Goal: Task Accomplishment & Management: Use online tool/utility

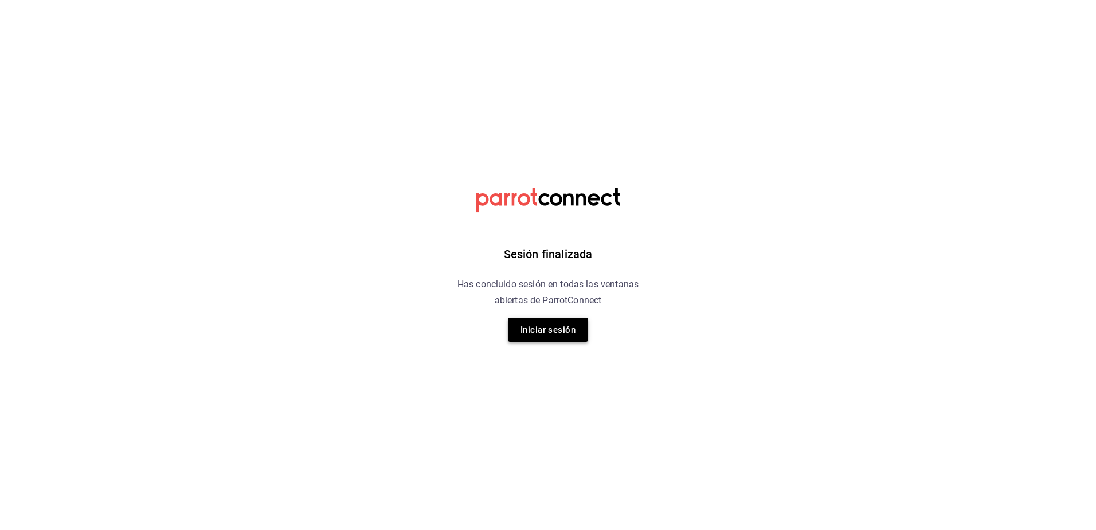
click at [565, 323] on button "Iniciar sesión" at bounding box center [548, 330] width 80 height 24
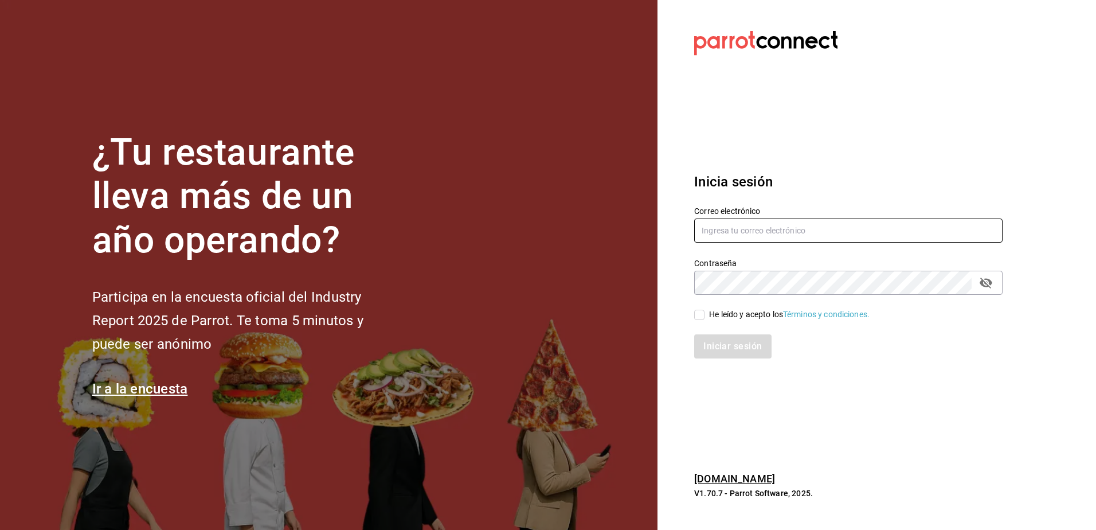
type input "[EMAIL_ADDRESS][DOMAIN_NAME]"
click at [701, 313] on input "He leído y acepto los Términos y condiciones." at bounding box center [699, 315] width 10 height 10
checkbox input "true"
click at [713, 347] on button "Iniciar sesión" at bounding box center [733, 346] width 78 height 24
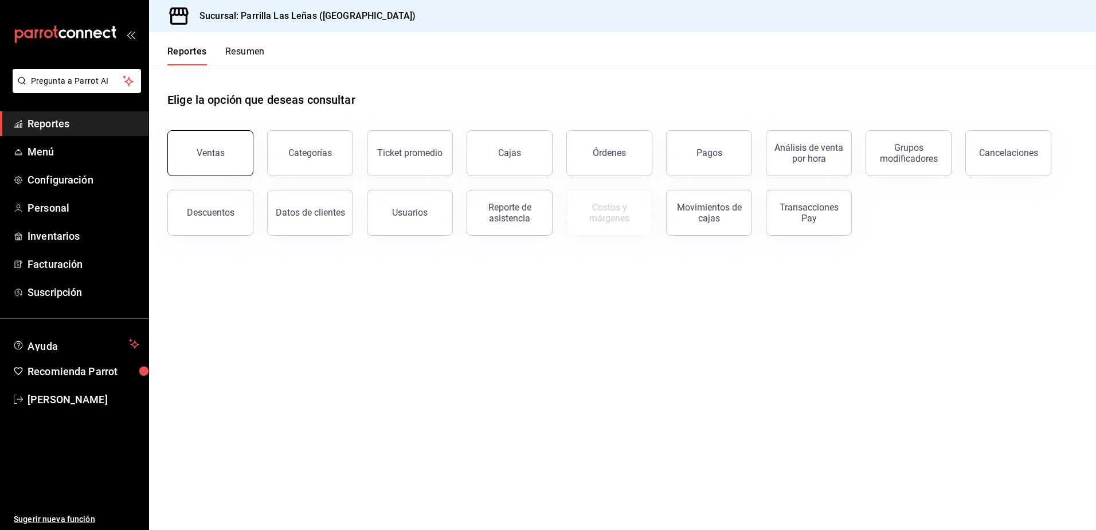
click at [198, 154] on div "Ventas" at bounding box center [211, 152] width 28 height 11
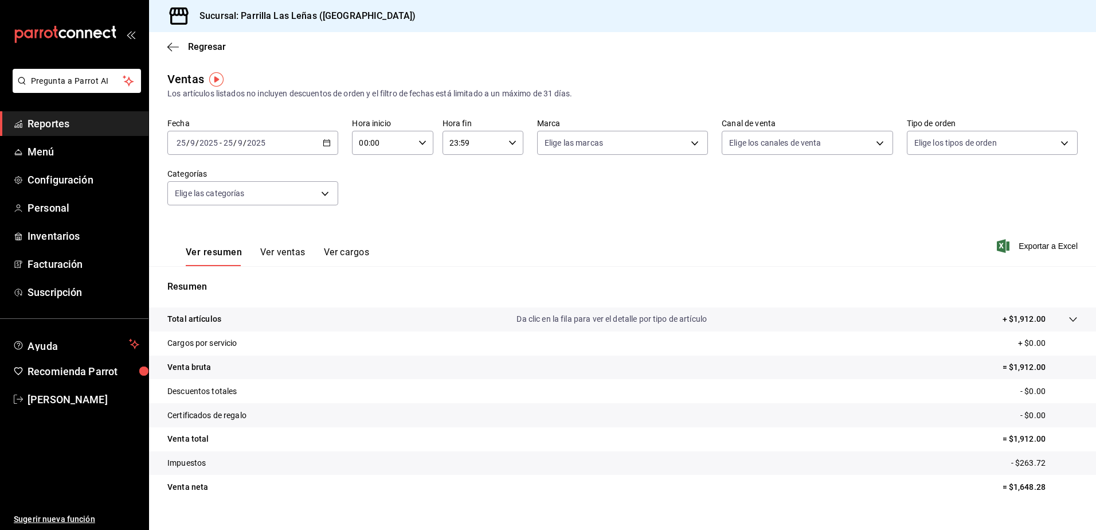
click at [323, 144] on icon "button" at bounding box center [327, 143] width 8 height 8
click at [221, 278] on span "Rango de fechas" at bounding box center [221, 281] width 89 height 12
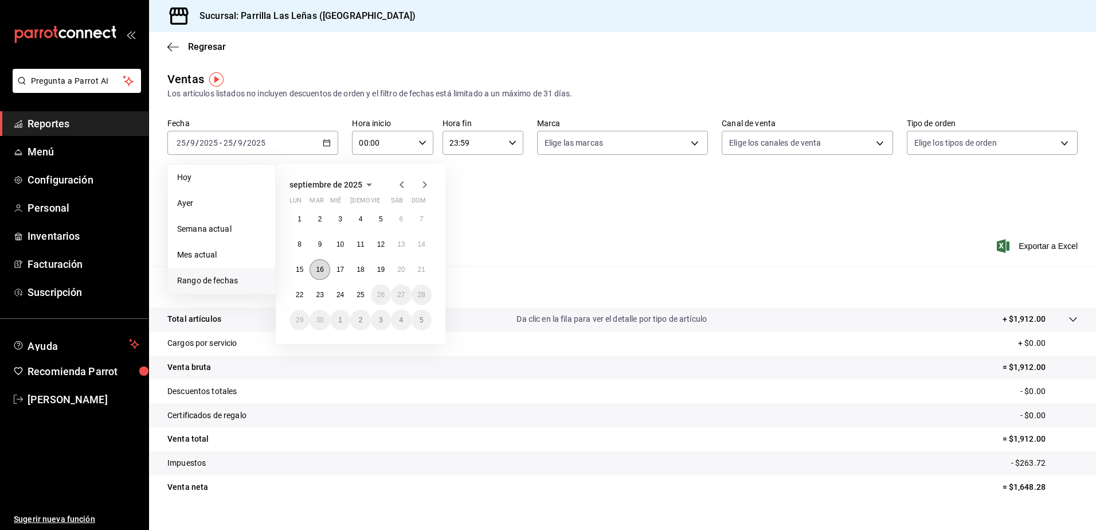
click at [327, 267] on button "16" at bounding box center [320, 269] width 20 height 21
click at [358, 296] on abbr "25" at bounding box center [360, 295] width 7 height 8
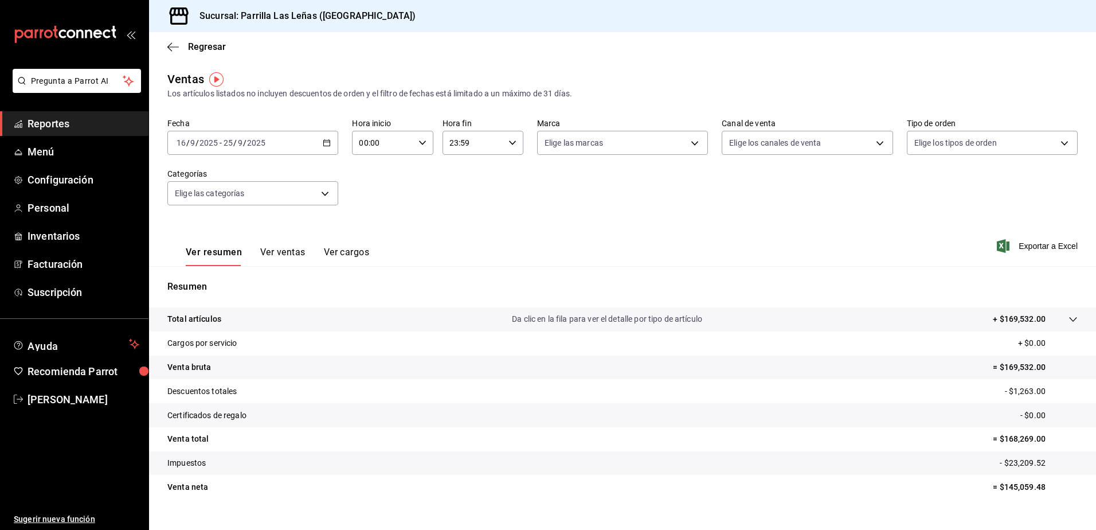
scroll to position [19, 0]
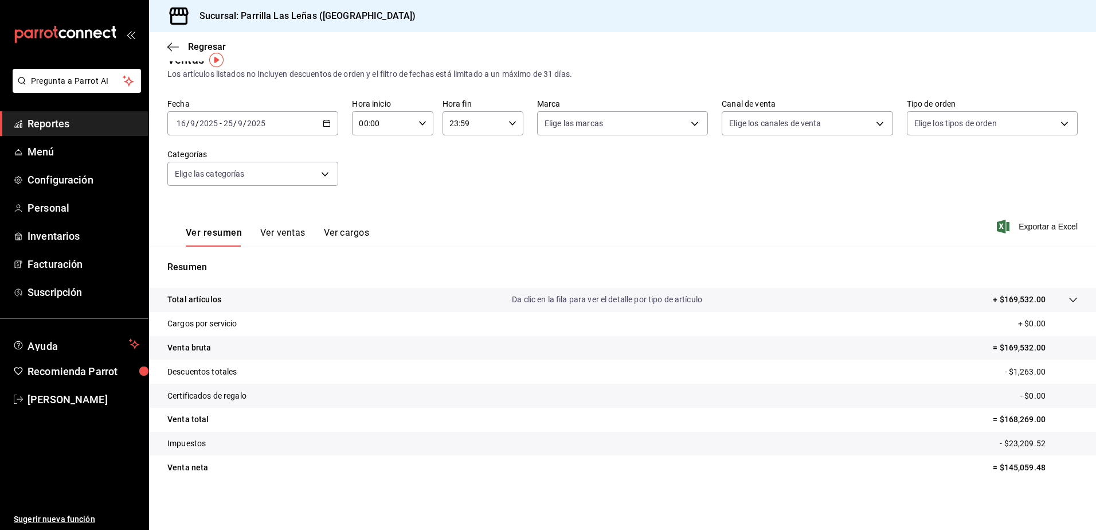
click at [284, 232] on button "Ver ventas" at bounding box center [282, 236] width 45 height 19
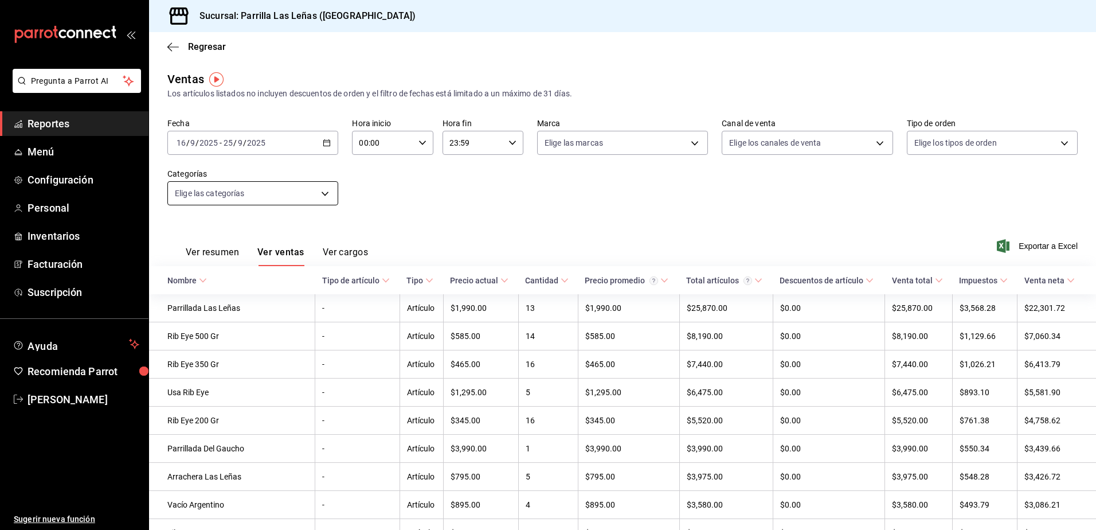
click at [308, 198] on body "Pregunta a Parrot AI Reportes Menú Configuración Personal Inventarios Facturaci…" at bounding box center [548, 265] width 1096 height 530
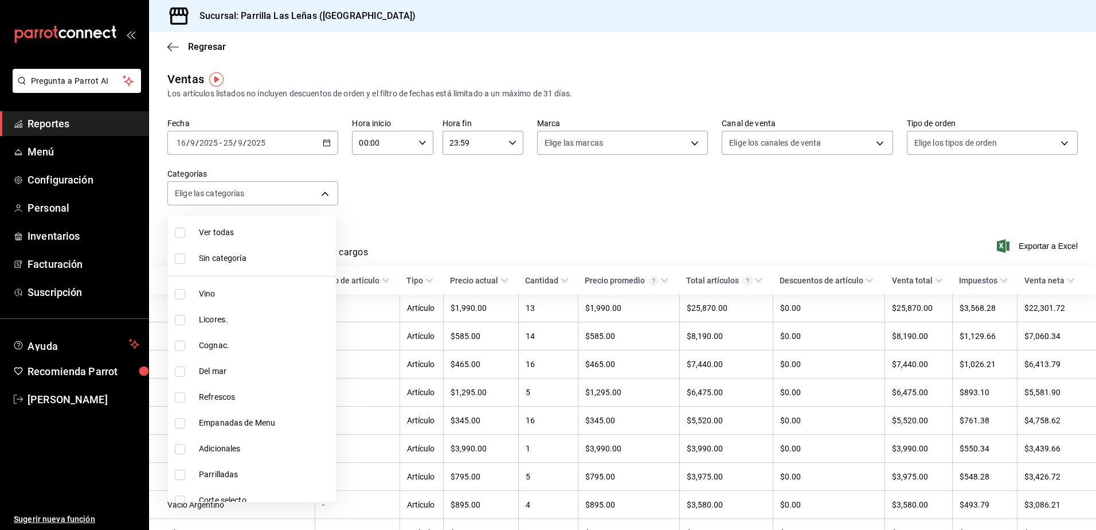
click at [187, 297] on label at bounding box center [182, 294] width 15 height 10
click at [185, 297] on input "checkbox" at bounding box center [180, 294] width 10 height 10
checkbox input "false"
click at [182, 294] on input "checkbox" at bounding box center [180, 294] width 10 height 10
checkbox input "true"
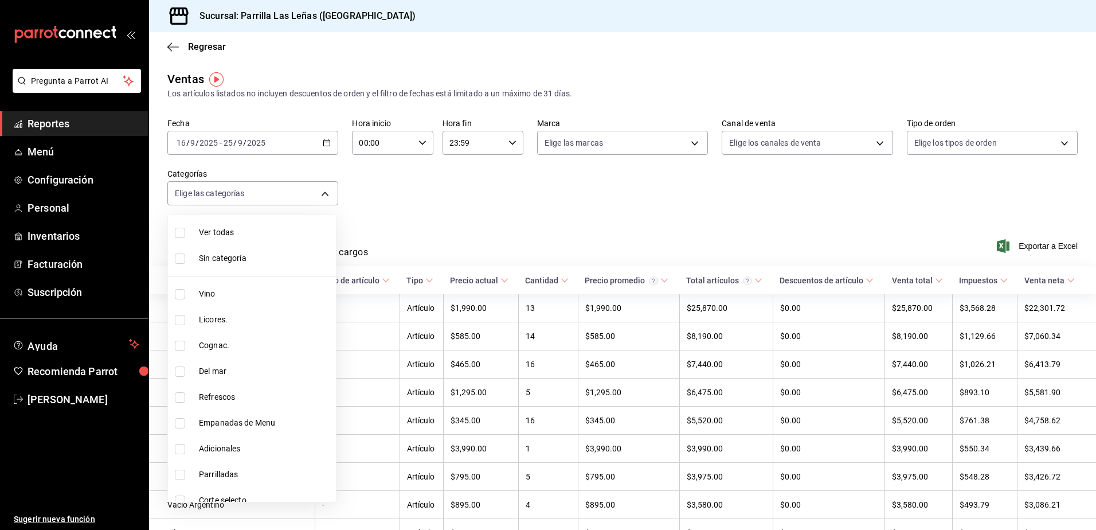
type input "51325ac9-5f46-4a64-a544-9de9a0a01f07"
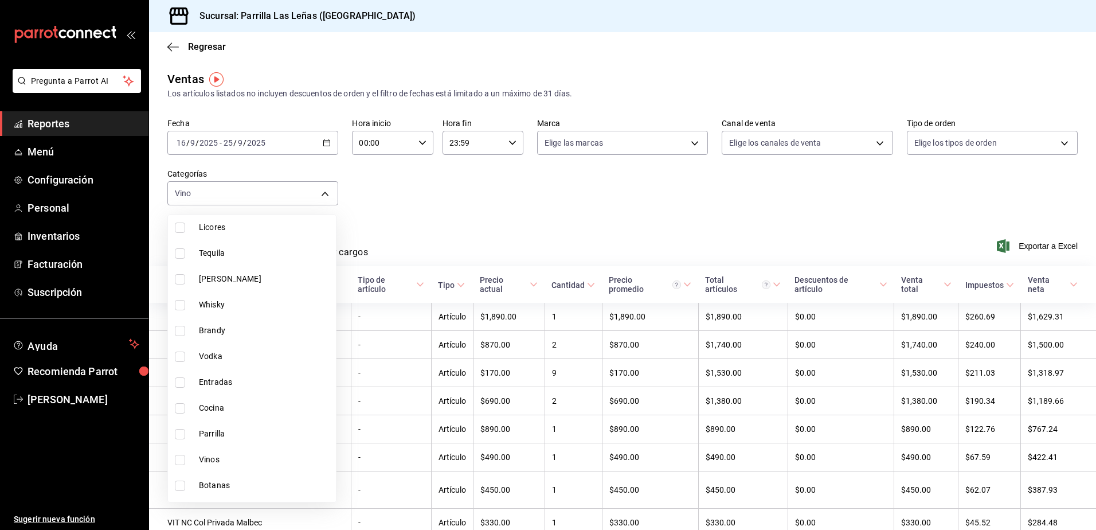
scroll to position [1018, 0]
click at [182, 439] on input "checkbox" at bounding box center [180, 437] width 10 height 10
checkbox input "true"
type input "51325ac9-5f46-4a64-a544-9de9a0a01f07,e7960137-4219-44a7-bab2-93bd8ae63712"
click at [764, 229] on div at bounding box center [548, 265] width 1096 height 530
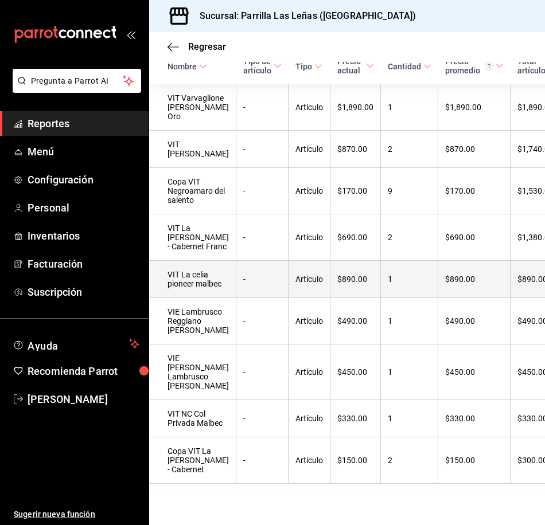
scroll to position [236, 0]
